Goal: Information Seeking & Learning: Learn about a topic

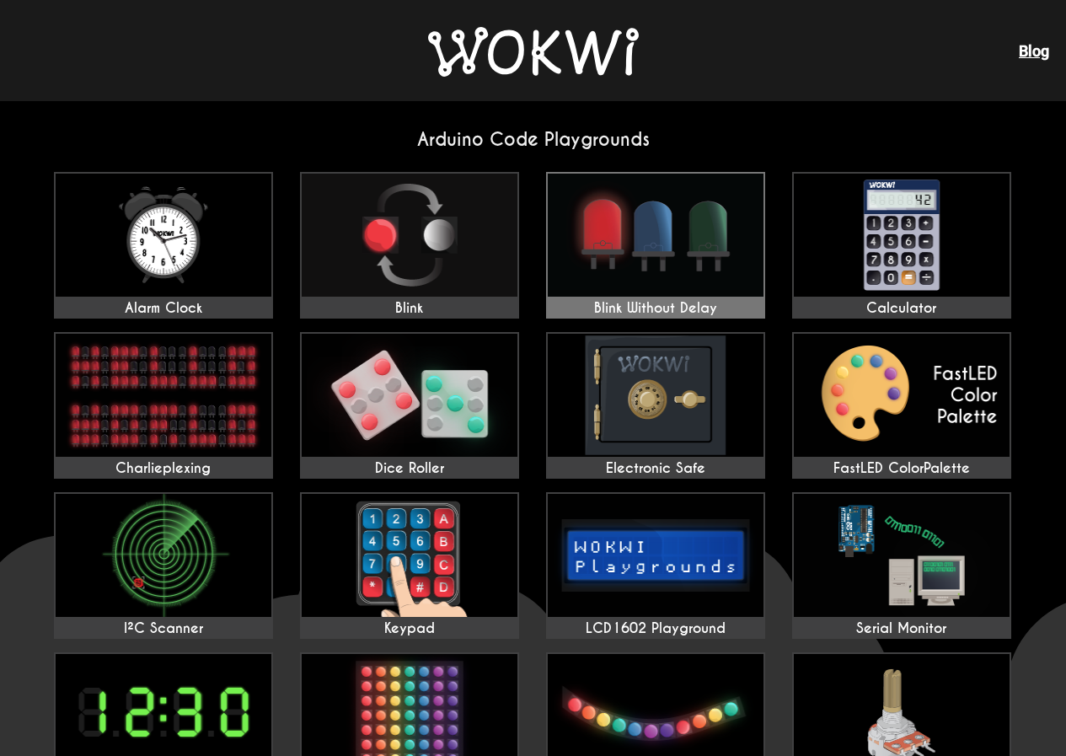
click at [630, 238] on img at bounding box center [656, 235] width 216 height 123
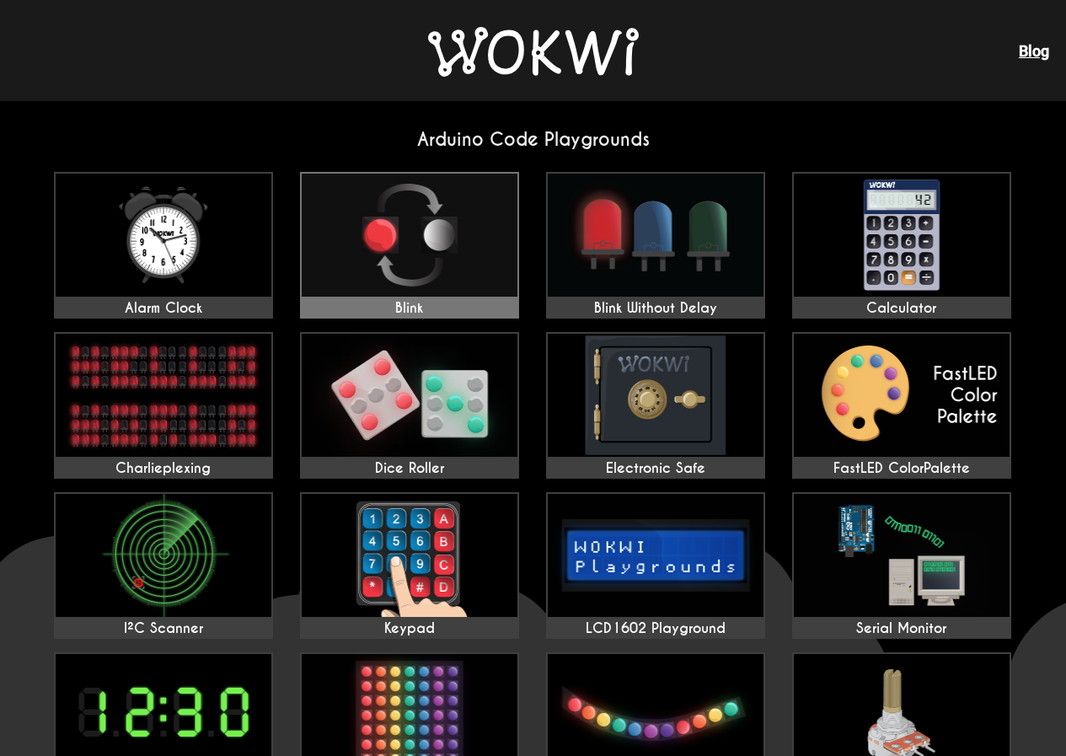
click at [444, 234] on img at bounding box center [410, 235] width 216 height 123
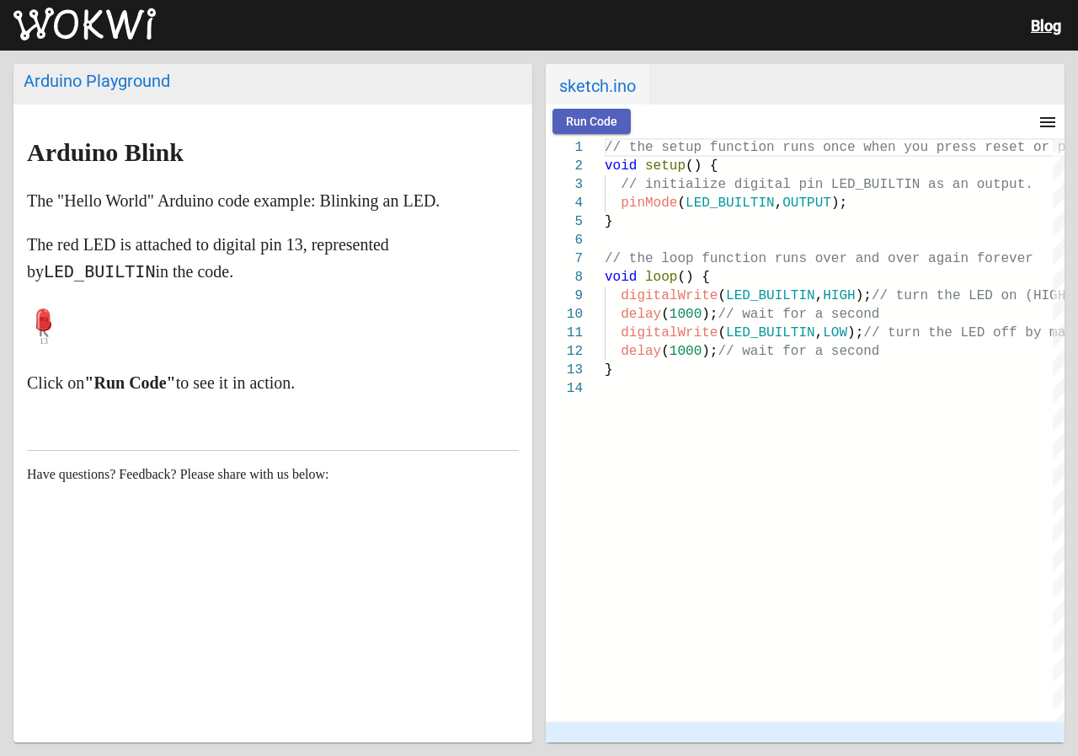
click at [576, 118] on span "Run Code" at bounding box center [591, 121] width 51 height 13
drag, startPoint x: 534, startPoint y: 223, endPoint x: 356, endPoint y: 206, distance: 179.5
click at [356, 206] on div "Arduino Playground Arduino Blink The "Hello World" Arduino code example: Blinki…" at bounding box center [539, 403] width 1078 height 705
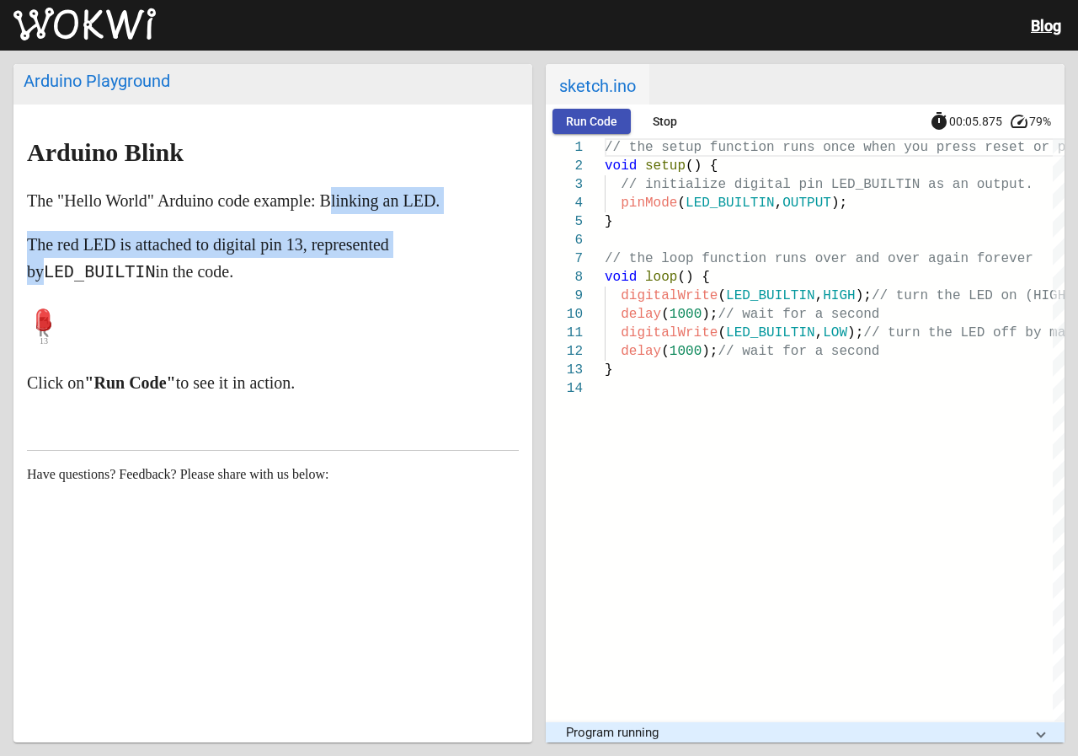
click at [593, 120] on span "Run Code" at bounding box center [591, 121] width 51 height 13
click at [653, 122] on span "Stop" at bounding box center [665, 121] width 24 height 13
click at [1043, 115] on mat-icon "menu" at bounding box center [1048, 122] width 20 height 20
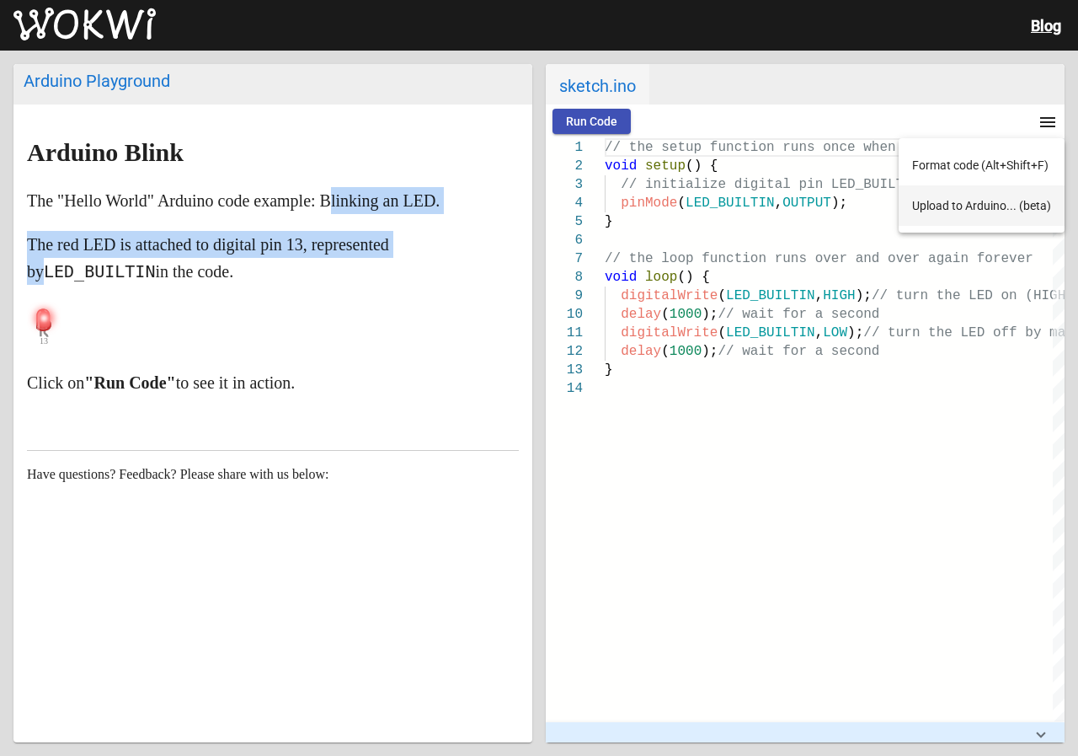
click at [959, 205] on button "Upload to Arduino... (beta)" at bounding box center [982, 205] width 166 height 40
